Goal: Information Seeking & Learning: Learn about a topic

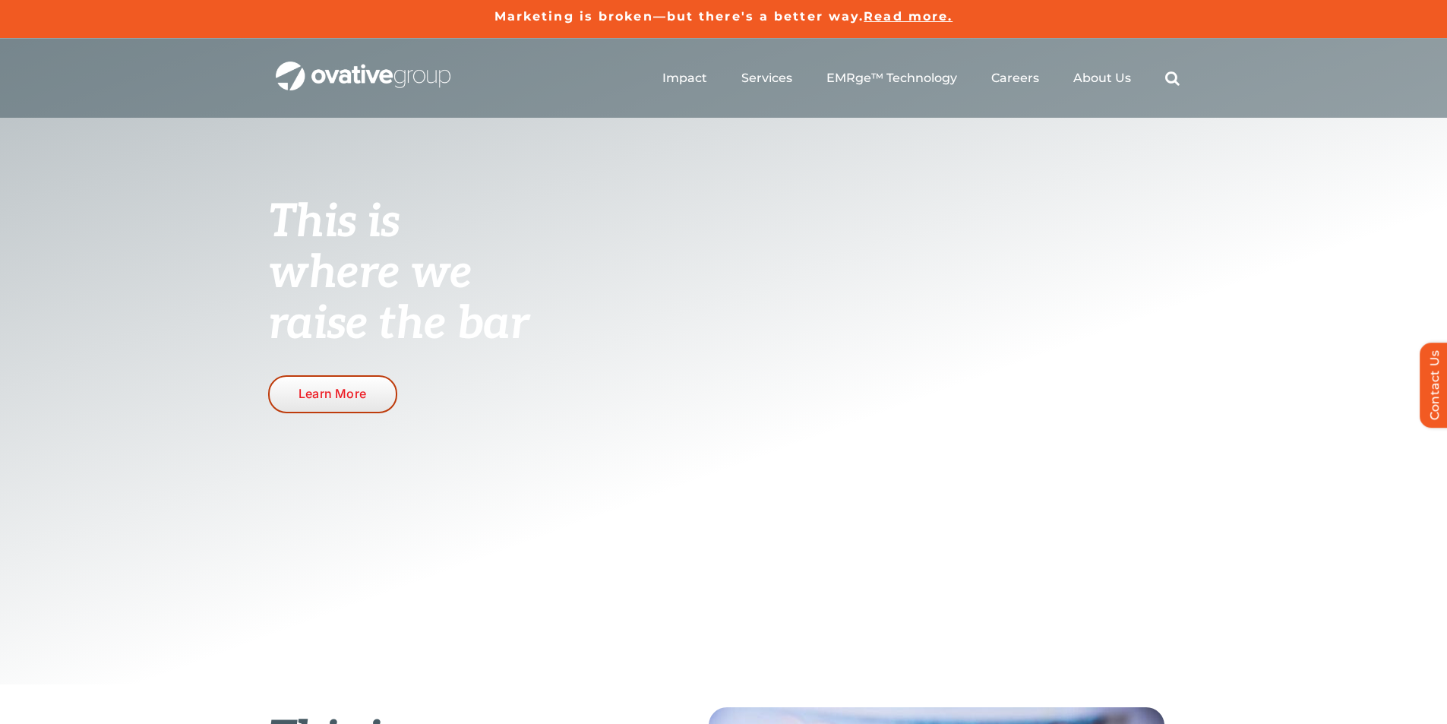
click at [365, 397] on span "Learn More" at bounding box center [333, 394] width 68 height 14
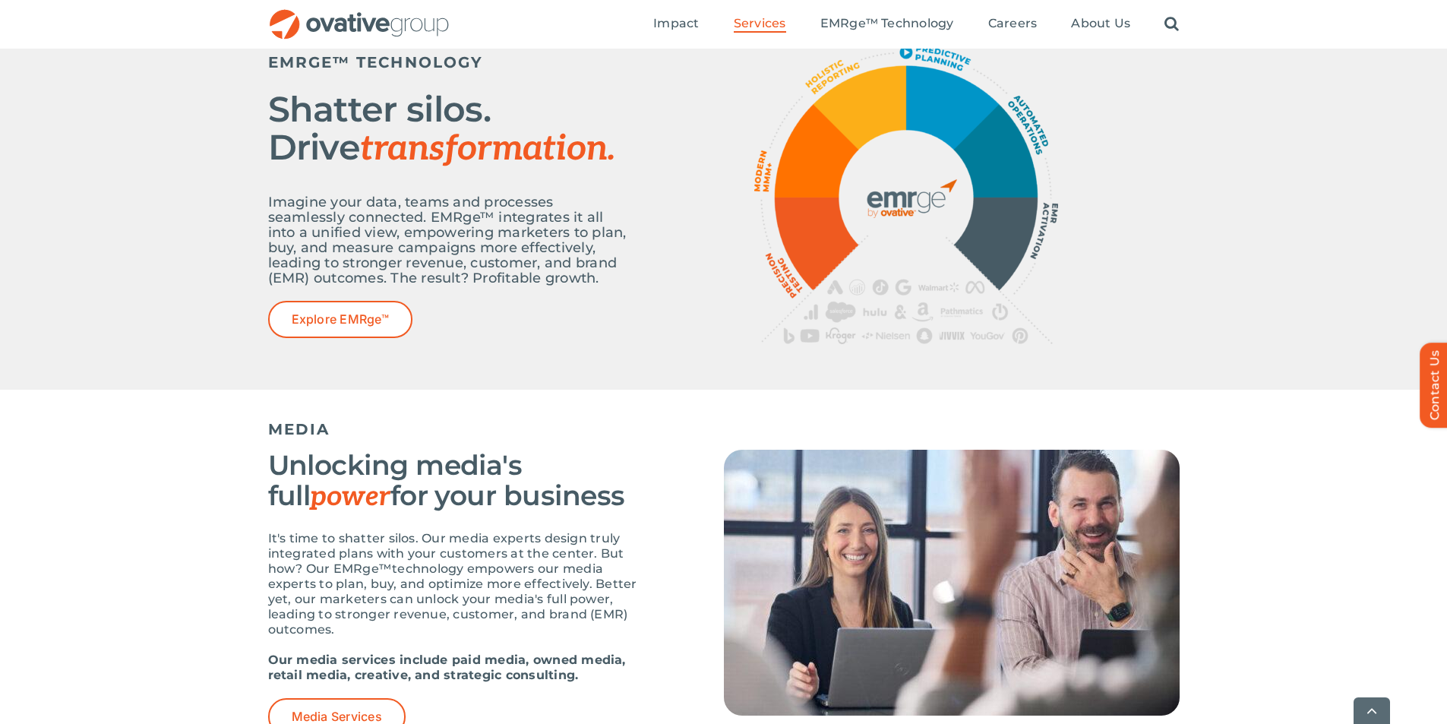
scroll to position [760, 0]
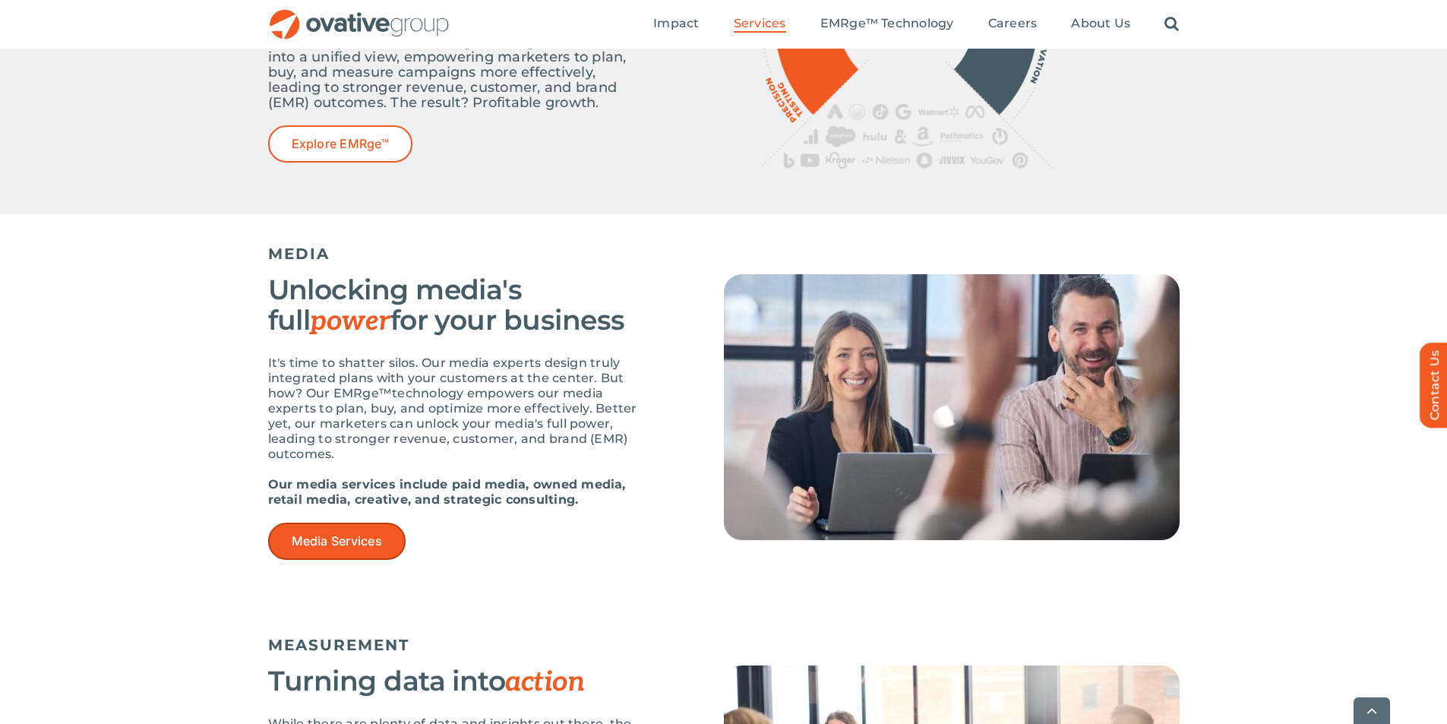
click at [346, 532] on link "Media Services" at bounding box center [336, 541] width 137 height 37
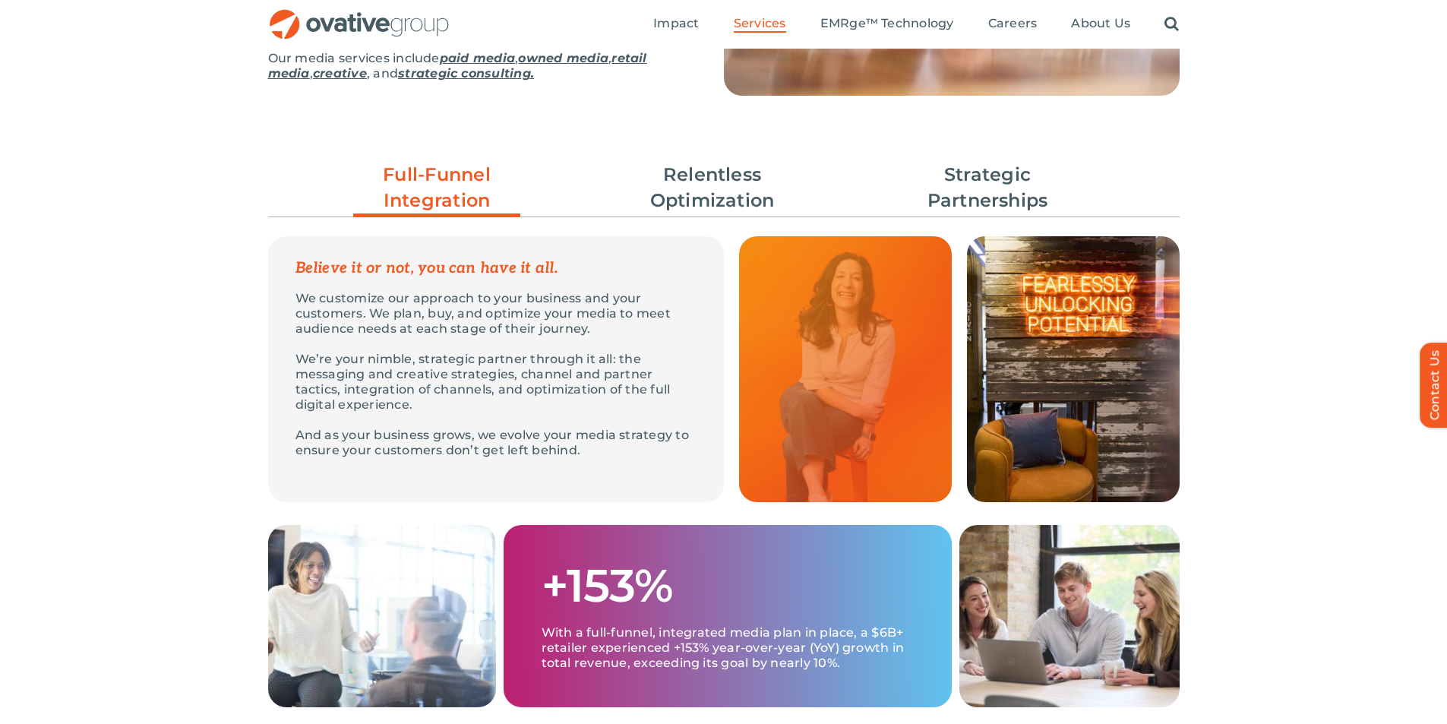
scroll to position [456, 0]
